Goal: Task Accomplishment & Management: Manage account settings

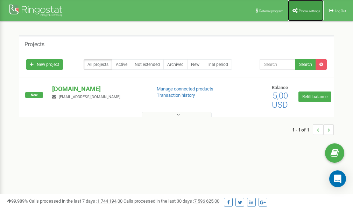
click at [301, 8] on link "Profile settings" at bounding box center [306, 10] width 36 height 21
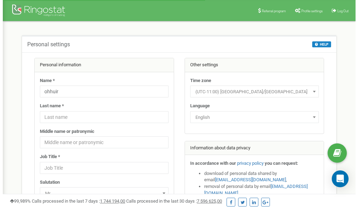
scroll to position [35, 0]
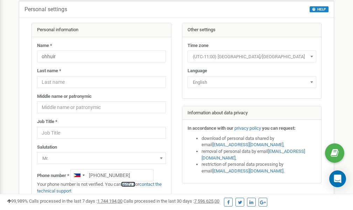
click at [129, 184] on link "verify it" at bounding box center [128, 183] width 14 height 5
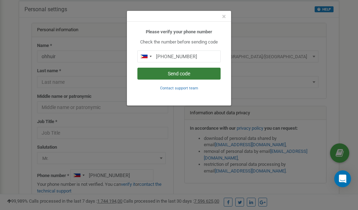
click at [183, 74] on button "Send code" at bounding box center [178, 74] width 83 height 12
